Goal: Find specific page/section: Find specific page/section

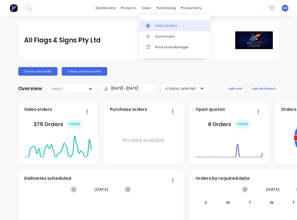
click at [159, 24] on div "Sales Orders" at bounding box center [166, 25] width 22 height 5
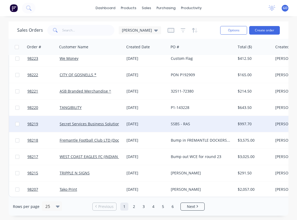
scroll to position [269, 0]
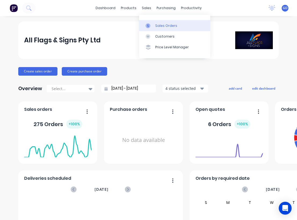
click at [160, 28] on link "Sales Orders" at bounding box center [174, 25] width 71 height 11
